Goal: Check status: Check status

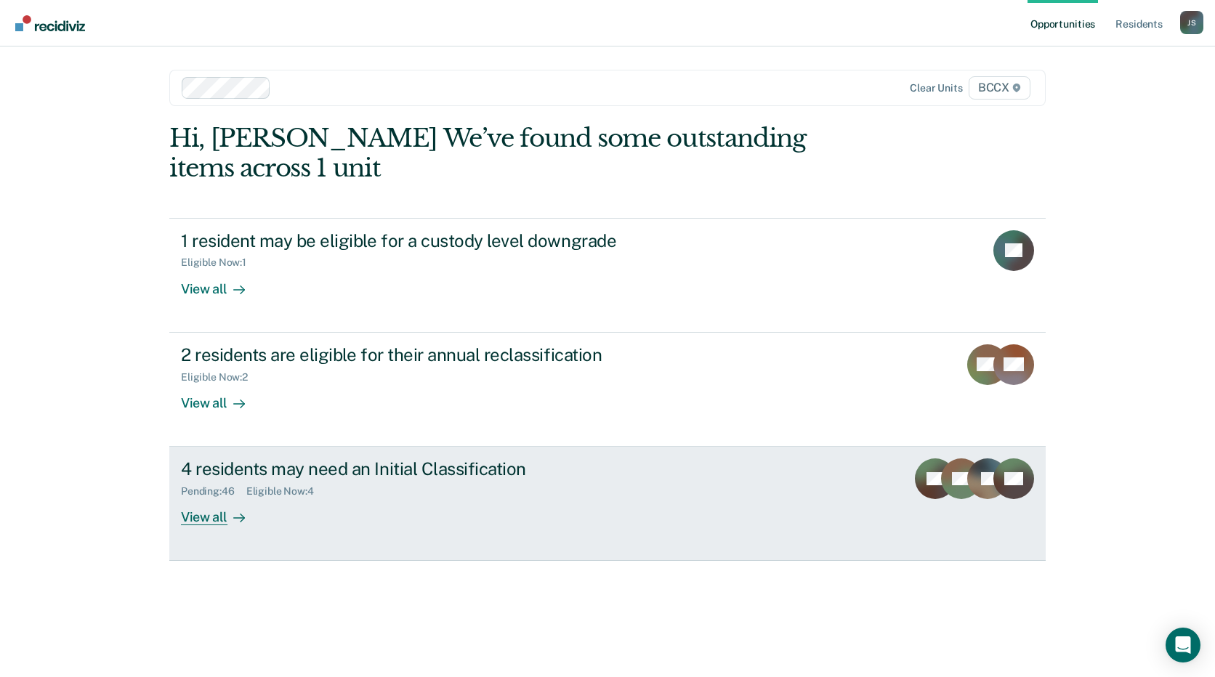
click at [316, 512] on div "4 residents may need an Initial Classification Pending : 46 Eligible Now : 4 Vi…" at bounding box center [453, 492] width 545 height 67
